Goal: Task Accomplishment & Management: Complete application form

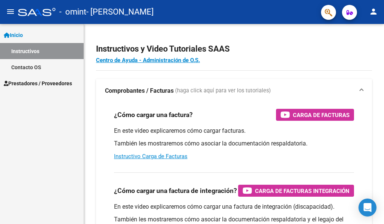
scroll to position [1843, 0]
click at [39, 84] on span "Prestadores / Proveedores" at bounding box center [38, 83] width 68 height 8
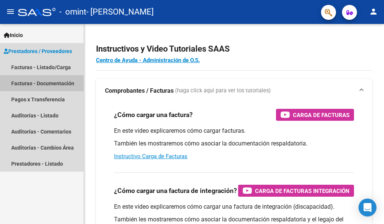
click at [43, 84] on link "Facturas - Documentación" at bounding box center [42, 83] width 84 height 16
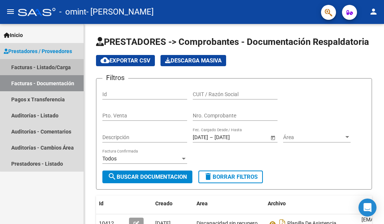
click at [46, 67] on link "Facturas - Listado/Carga" at bounding box center [42, 67] width 84 height 16
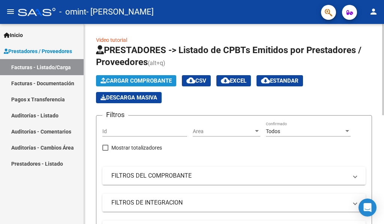
click at [136, 80] on span "Cargar Comprobante" at bounding box center [135, 81] width 71 height 7
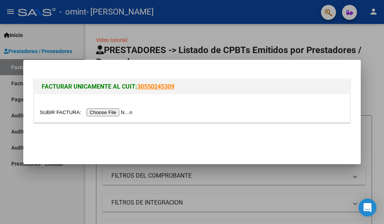
click at [100, 113] on input "file" at bounding box center [87, 113] width 95 height 8
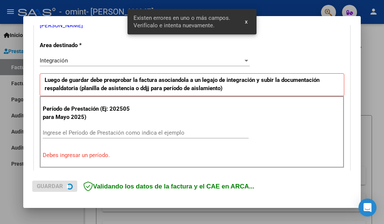
scroll to position [174, 0]
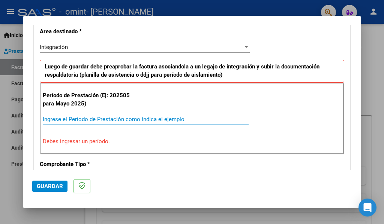
click at [76, 120] on input "Ingrese el Período de Prestación como indica el ejemplo" at bounding box center [146, 119] width 206 height 7
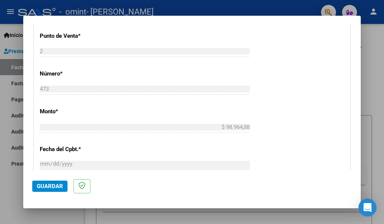
scroll to position [324, 0]
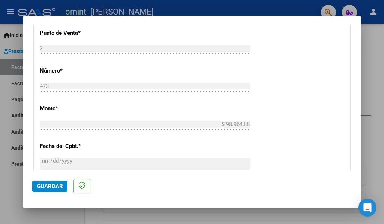
type input "202508"
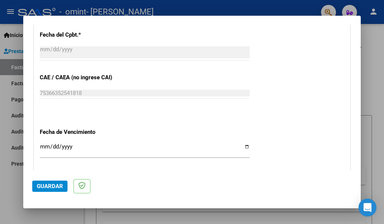
scroll to position [436, 0]
click at [47, 145] on input "Ingresar la fecha" at bounding box center [145, 149] width 210 height 12
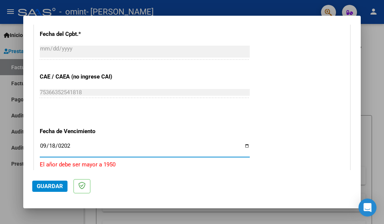
type input "[DATE]"
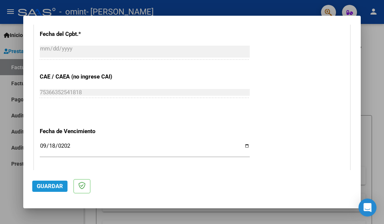
click at [60, 189] on span "Guardar" at bounding box center [50, 186] width 26 height 7
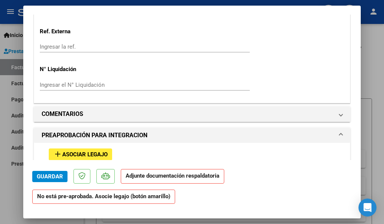
scroll to position [562, 0]
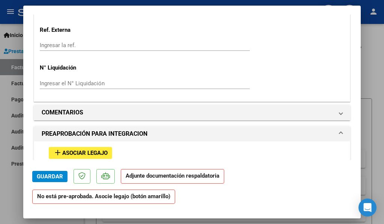
click at [72, 153] on span "Asociar Legajo" at bounding box center [84, 153] width 45 height 7
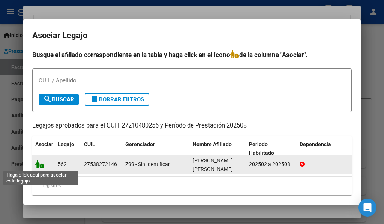
click at [41, 165] on icon at bounding box center [39, 164] width 9 height 8
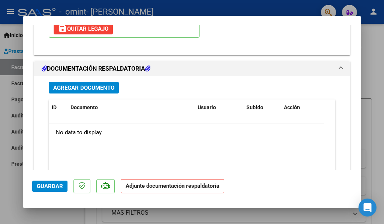
scroll to position [794, 0]
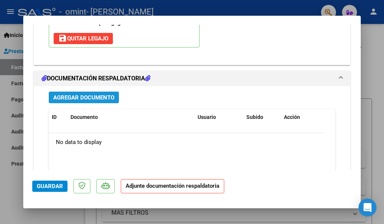
click at [106, 97] on span "Agregar Documento" at bounding box center [83, 97] width 61 height 7
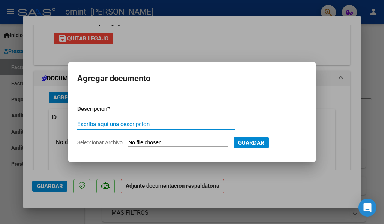
click at [115, 122] on input "Escriba aquí una descripcion" at bounding box center [156, 124] width 158 height 7
type input "p"
type input "Planilla asistencia"
click at [119, 144] on span "Seleccionar Archivo" at bounding box center [99, 143] width 45 height 6
click at [128, 144] on input "Seleccionar Archivo" at bounding box center [177, 143] width 99 height 7
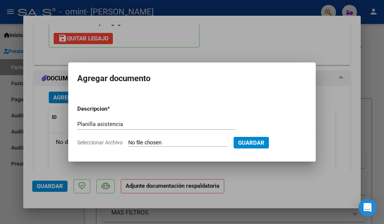
type input "C:\fakepath\Planilla asistencia de [PERSON_NAME] [PERSON_NAME]. [DATE].pdf"
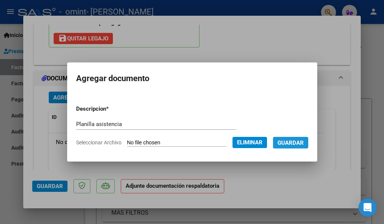
click at [298, 141] on span "Guardar" at bounding box center [290, 143] width 26 height 7
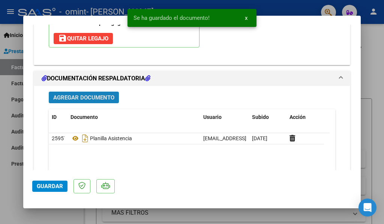
click at [81, 98] on span "Agregar Documento" at bounding box center [83, 97] width 61 height 7
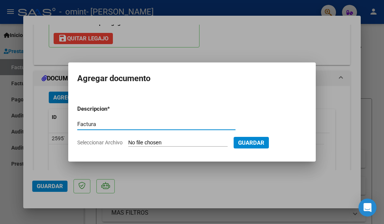
type input "Factura"
click at [110, 144] on span "Seleccionar Archivo" at bounding box center [99, 143] width 45 height 6
click at [128, 144] on input "Seleccionar Archivo" at bounding box center [177, 143] width 99 height 7
type input "C:\fakepath\Factura de [PERSON_NAME] [PERSON_NAME]. [DATE].pdf"
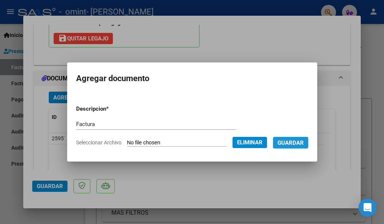
click at [301, 142] on span "Guardar" at bounding box center [290, 143] width 26 height 7
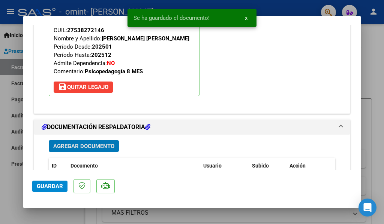
scroll to position [832, 0]
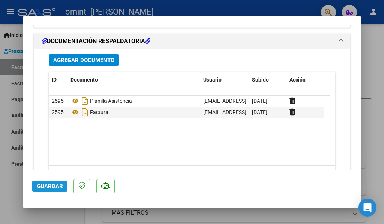
click at [50, 188] on span "Guardar" at bounding box center [50, 186] width 26 height 7
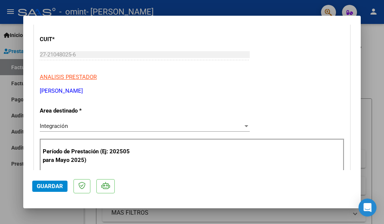
scroll to position [83, 0]
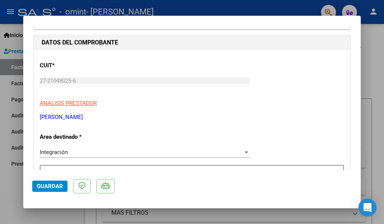
click at [244, 152] on div at bounding box center [246, 153] width 4 height 2
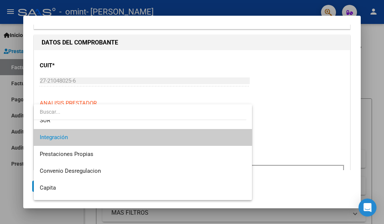
scroll to position [56, 0]
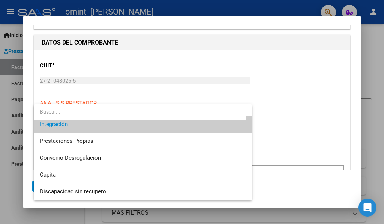
click at [278, 120] on div at bounding box center [192, 112] width 384 height 224
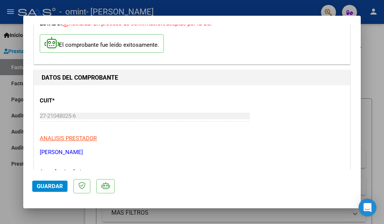
scroll to position [0, 0]
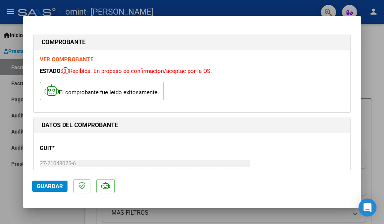
click at [55, 184] on span "Guardar" at bounding box center [50, 186] width 26 height 7
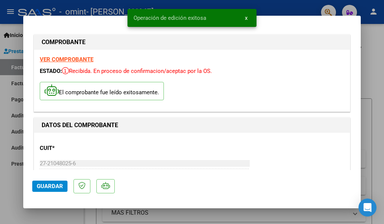
click at [246, 18] on span "x" at bounding box center [246, 18] width 3 height 7
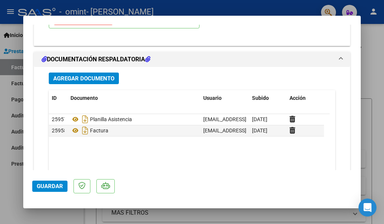
scroll to position [869, 0]
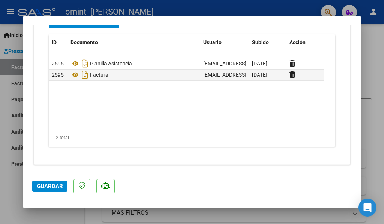
click at [369, 70] on div at bounding box center [192, 112] width 384 height 224
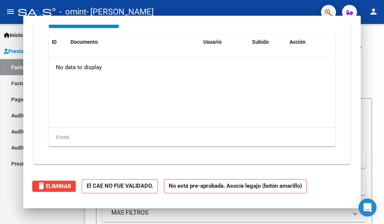
scroll to position [0, 0]
